Goal: Task Accomplishment & Management: Manage account settings

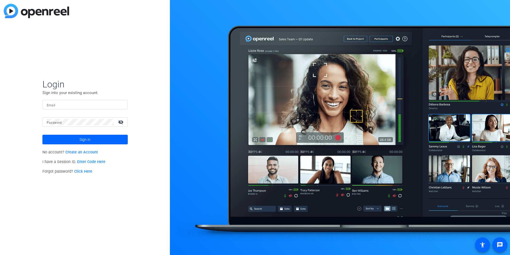
click at [91, 106] on input "Email" at bounding box center [85, 104] width 77 height 6
type input "ericj@glcu.org"
click at [42, 135] on button "Sign in" at bounding box center [84, 140] width 85 height 10
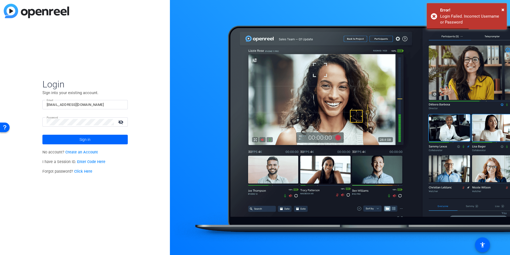
click at [85, 169] on link "Click Here" at bounding box center [83, 171] width 18 height 5
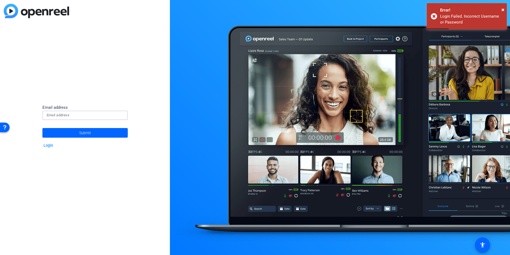
click at [97, 116] on input at bounding box center [85, 115] width 77 height 6
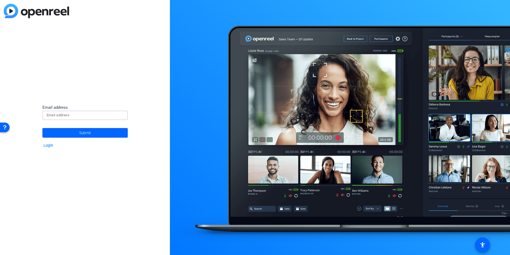
type input "ericj@glcu.org"
click at [82, 133] on span "Submit" at bounding box center [85, 132] width 12 height 13
